Goal: Task Accomplishment & Management: Manage account settings

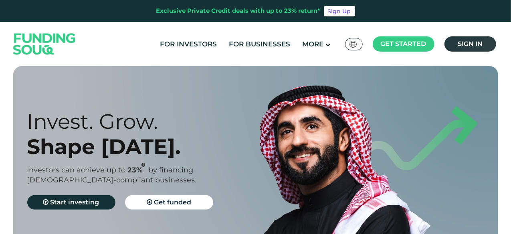
click at [470, 44] on span "Sign in" at bounding box center [469, 44] width 25 height 8
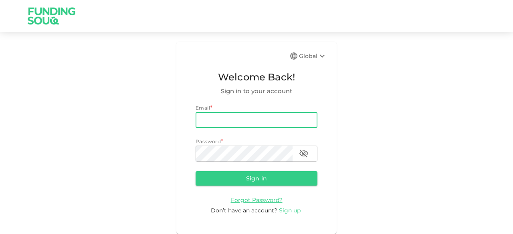
click at [224, 123] on input "email" at bounding box center [256, 120] width 122 height 16
type input "[EMAIL_ADDRESS][DOMAIN_NAME]"
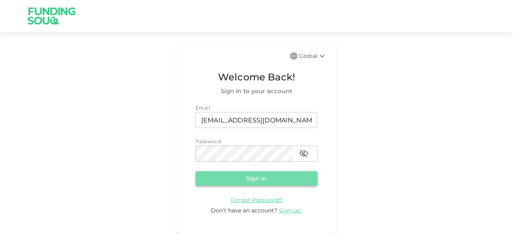
click at [244, 179] on button "Sign in" at bounding box center [256, 178] width 122 height 14
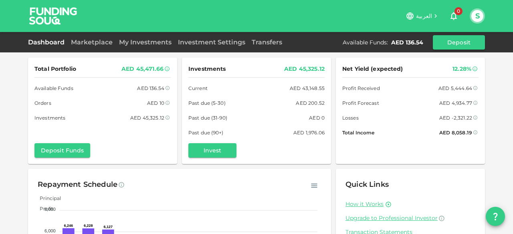
click at [428, 15] on span "العربية" at bounding box center [424, 15] width 16 height 7
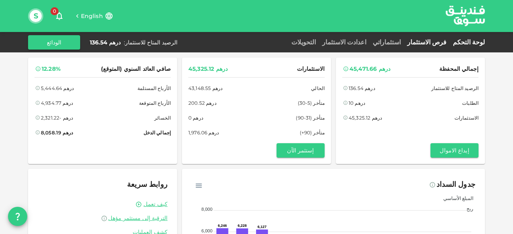
click at [435, 40] on link "فرص الاستثمار" at bounding box center [427, 42] width 46 height 8
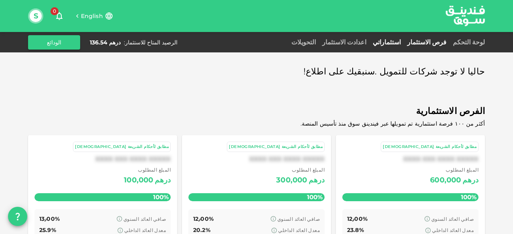
click at [404, 43] on link "استثماراتي" at bounding box center [386, 42] width 34 height 8
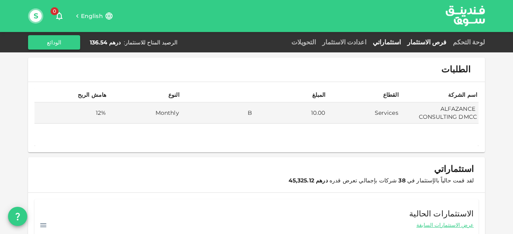
click at [437, 42] on link "فرص الاستثمار" at bounding box center [427, 42] width 46 height 8
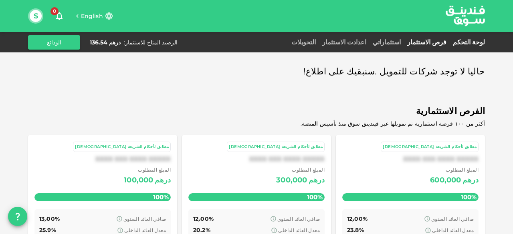
click at [475, 42] on link "لوحة التحكم" at bounding box center [466, 42] width 35 height 8
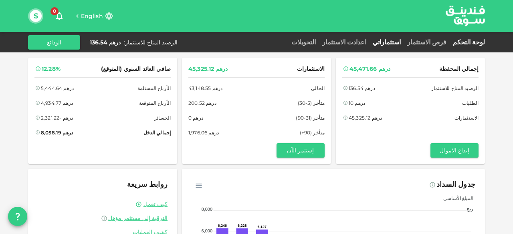
click at [404, 41] on link "استثماراتي" at bounding box center [386, 42] width 34 height 8
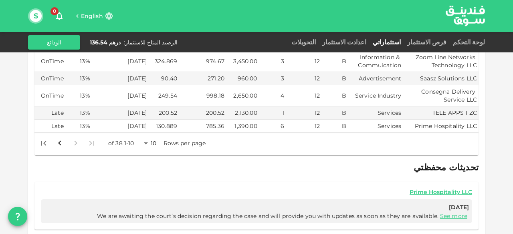
scroll to position [320, 0]
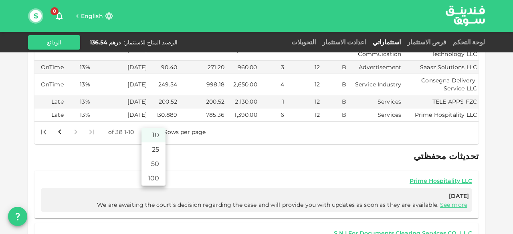
click at [149, 121] on body "English 0 S لوحة التحكم فرص الاستثمار استثماراتي اعدادت الاستثمار التحويلات الر…" at bounding box center [256, 117] width 513 height 234
click at [157, 165] on li "50" at bounding box center [153, 164] width 24 height 14
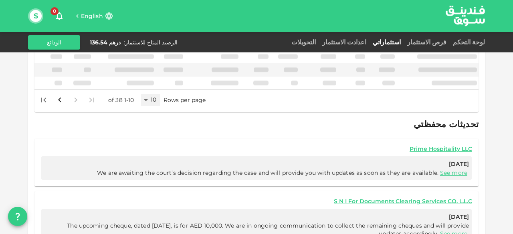
type input "50"
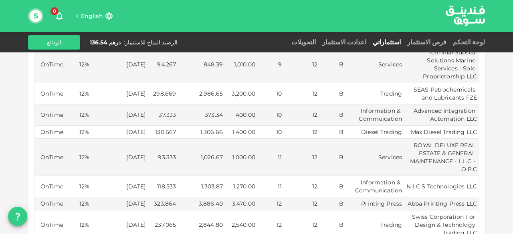
scroll to position [769, 0]
